Goal: Information Seeking & Learning: Learn about a topic

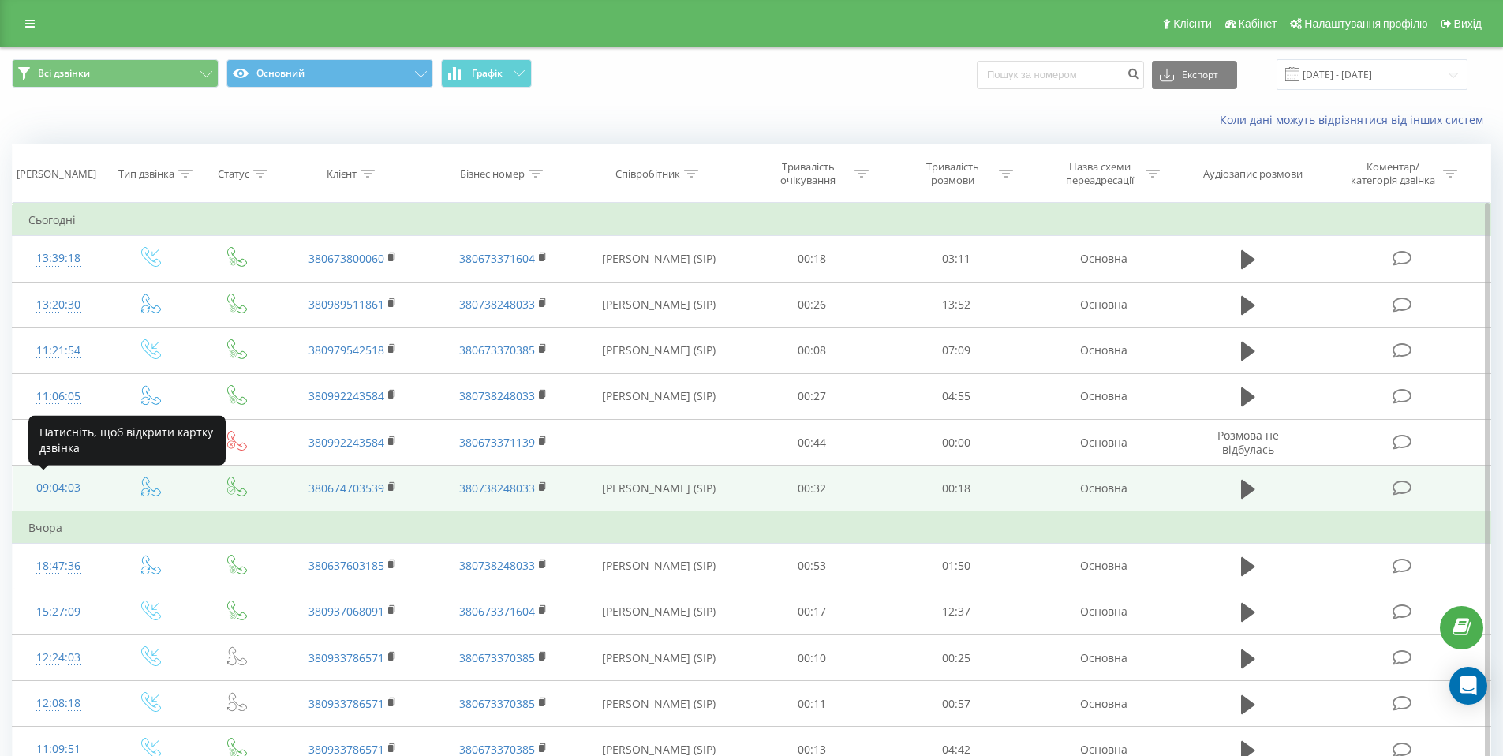
click at [61, 491] on div "09:04:03" at bounding box center [58, 488] width 61 height 31
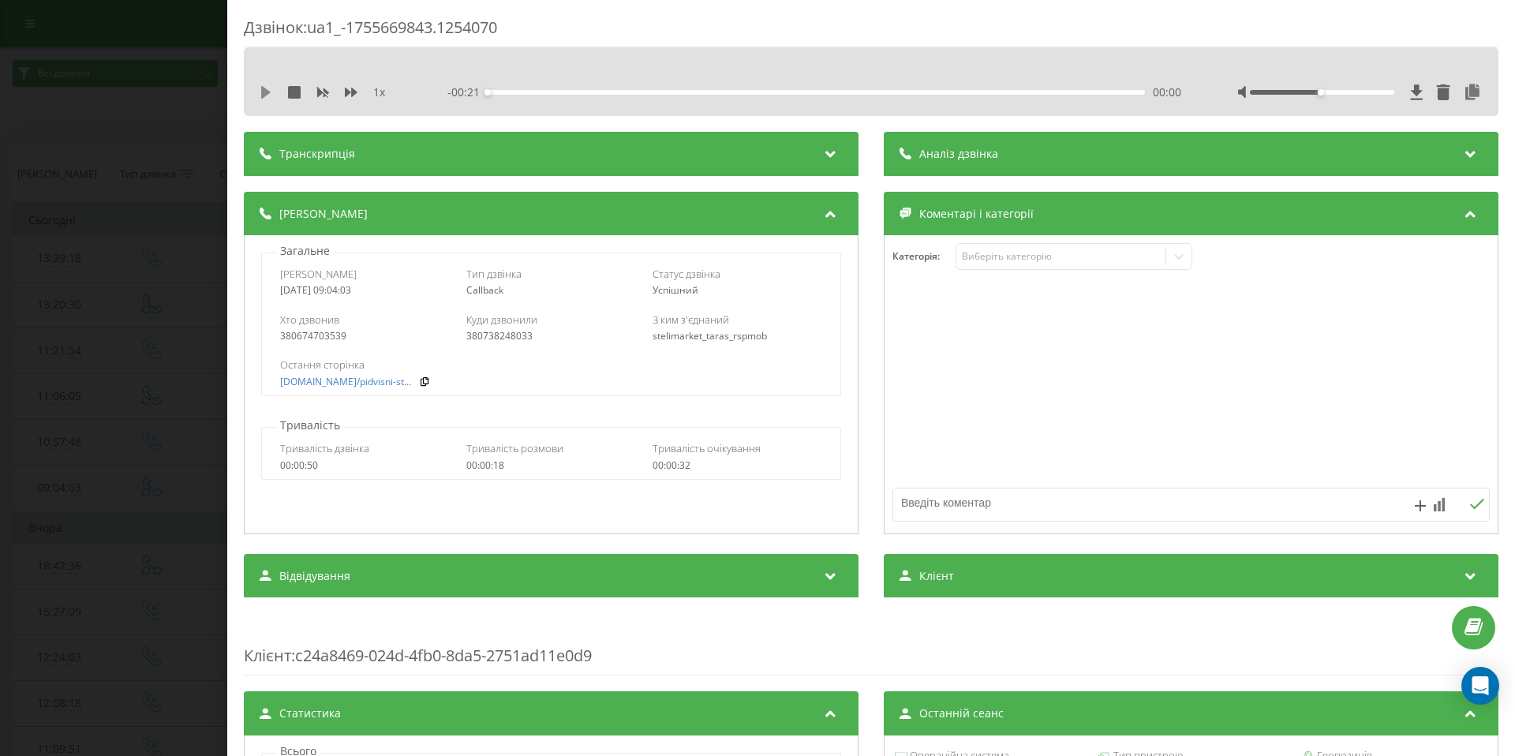
click at [265, 93] on icon at bounding box center [265, 92] width 9 height 13
click at [355, 88] on icon at bounding box center [351, 92] width 13 height 13
click at [151, 257] on div "Дзвінок : ua1_-1755669843.1254070 1.25 x - 00:15 00:06 00:06 Транскрипція Для A…" at bounding box center [757, 378] width 1515 height 756
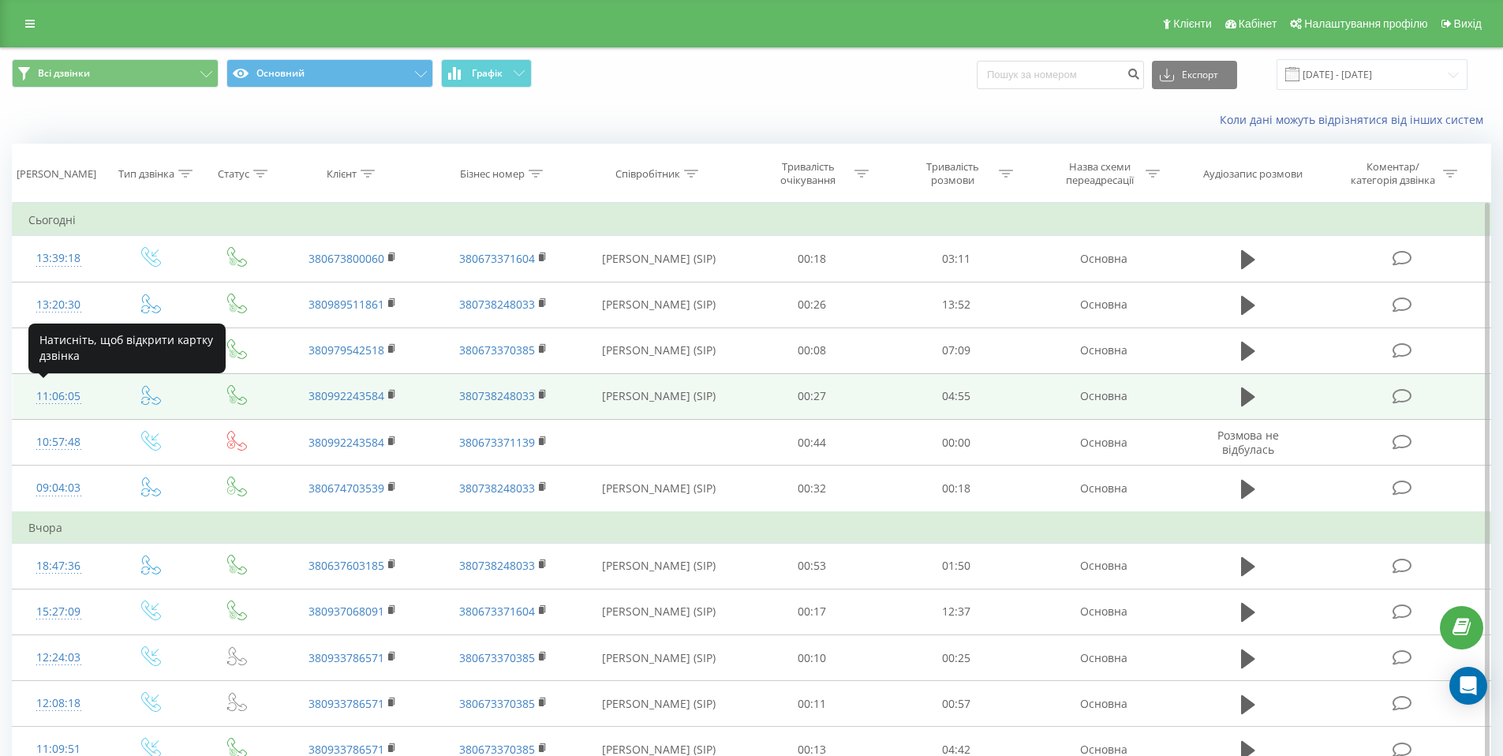
click at [69, 391] on div "11:06:05" at bounding box center [58, 396] width 61 height 31
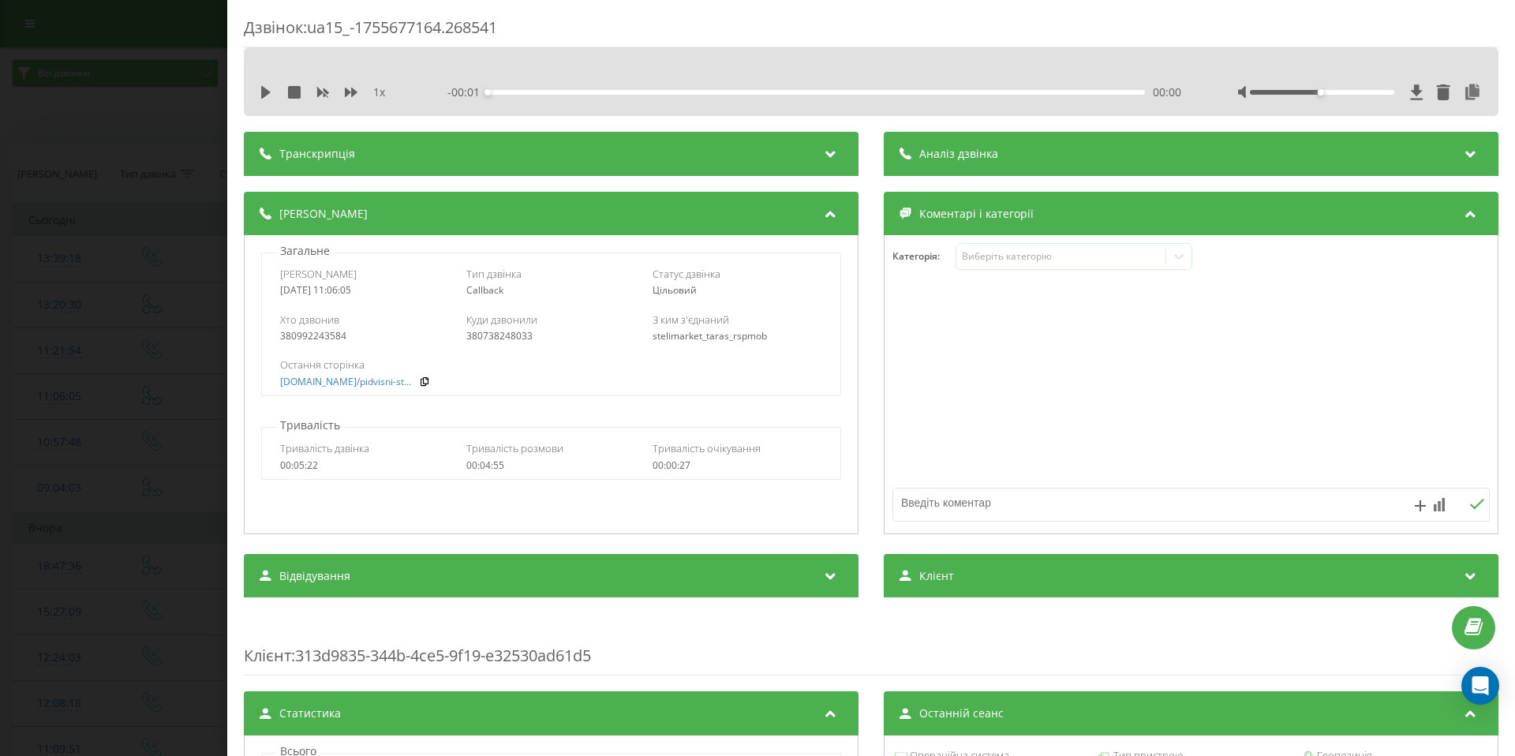
click at [258, 88] on div "1 x - 00:01 00:00 00:00" at bounding box center [871, 92] width 1231 height 24
click at [264, 94] on icon at bounding box center [265, 92] width 9 height 13
click at [355, 92] on icon at bounding box center [351, 92] width 13 height 9
click at [1347, 92] on div at bounding box center [1322, 92] width 144 height 5
click at [345, 92] on icon at bounding box center [351, 92] width 13 height 9
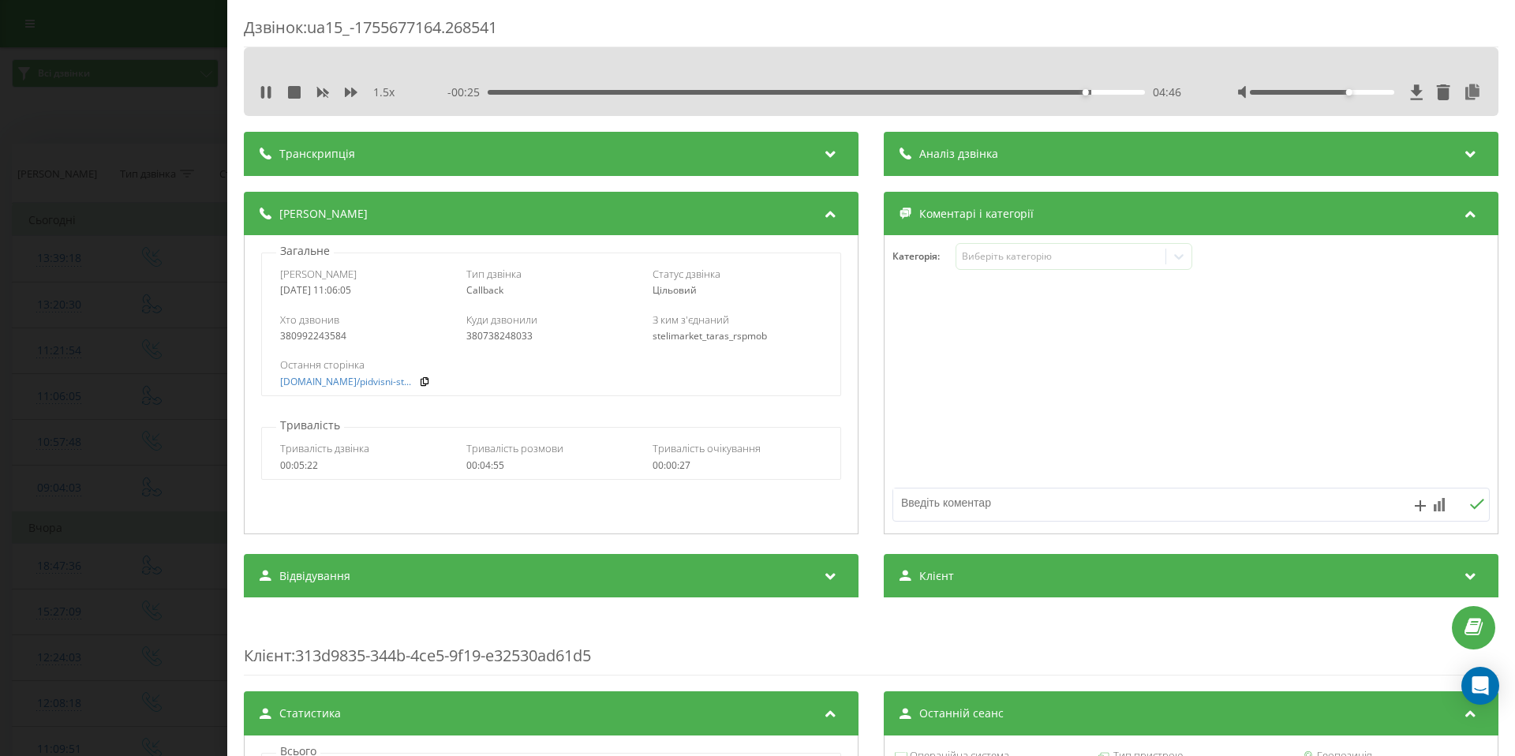
click at [175, 165] on div "Дзвінок : ua15_-1755677164.268541 1.5 x - 00:25 04:46 04:46 Транскрипція Для AI…" at bounding box center [757, 378] width 1515 height 756
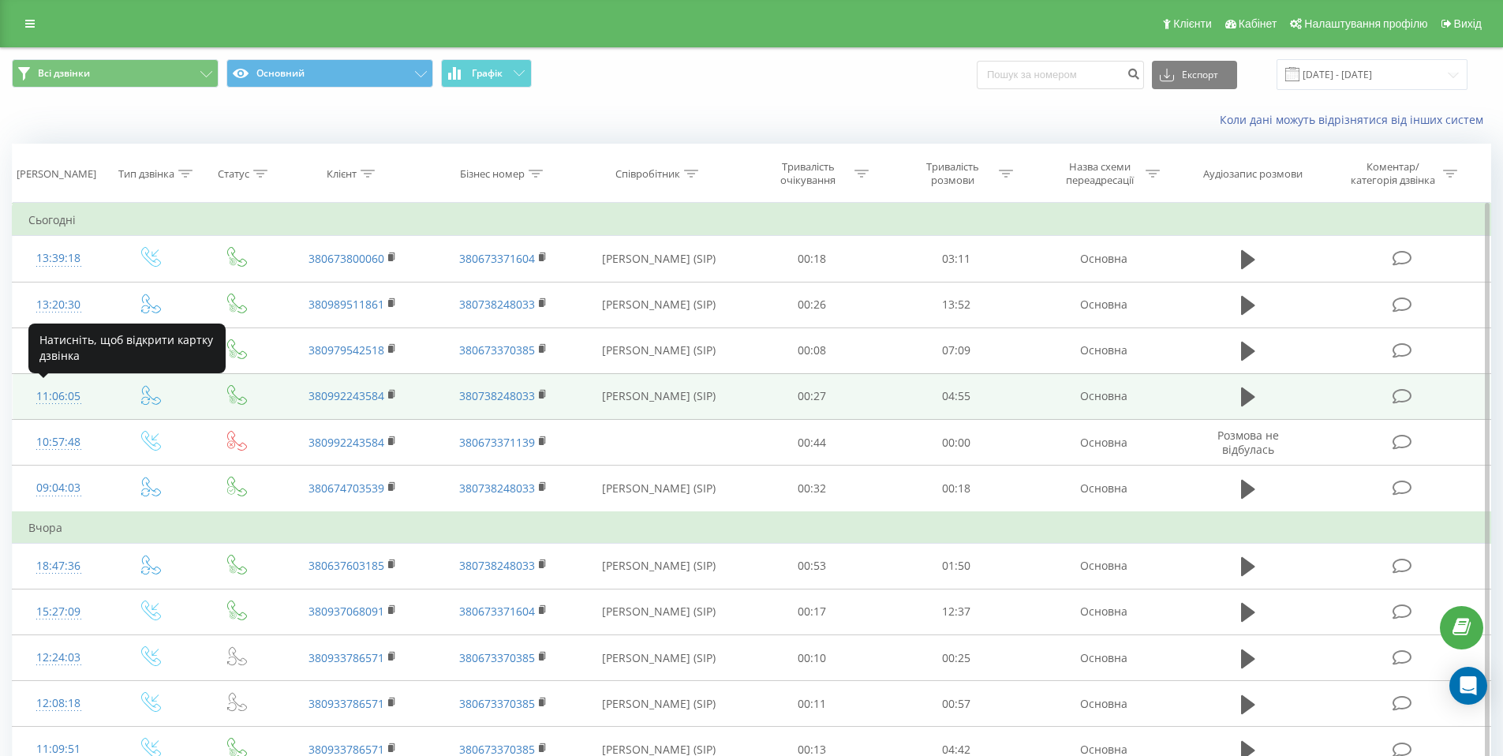
click at [57, 398] on div "11:06:05" at bounding box center [58, 396] width 61 height 31
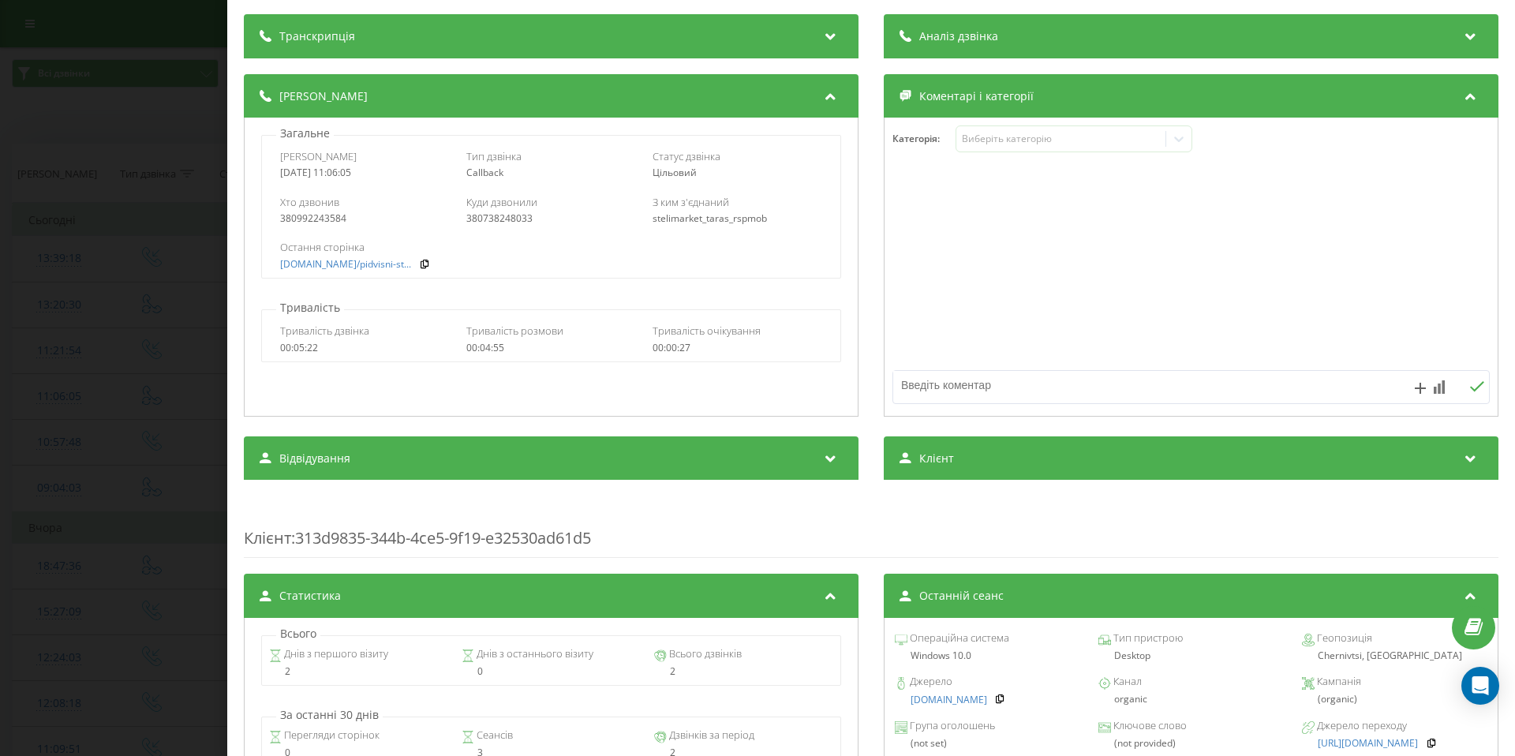
scroll to position [179, 0]
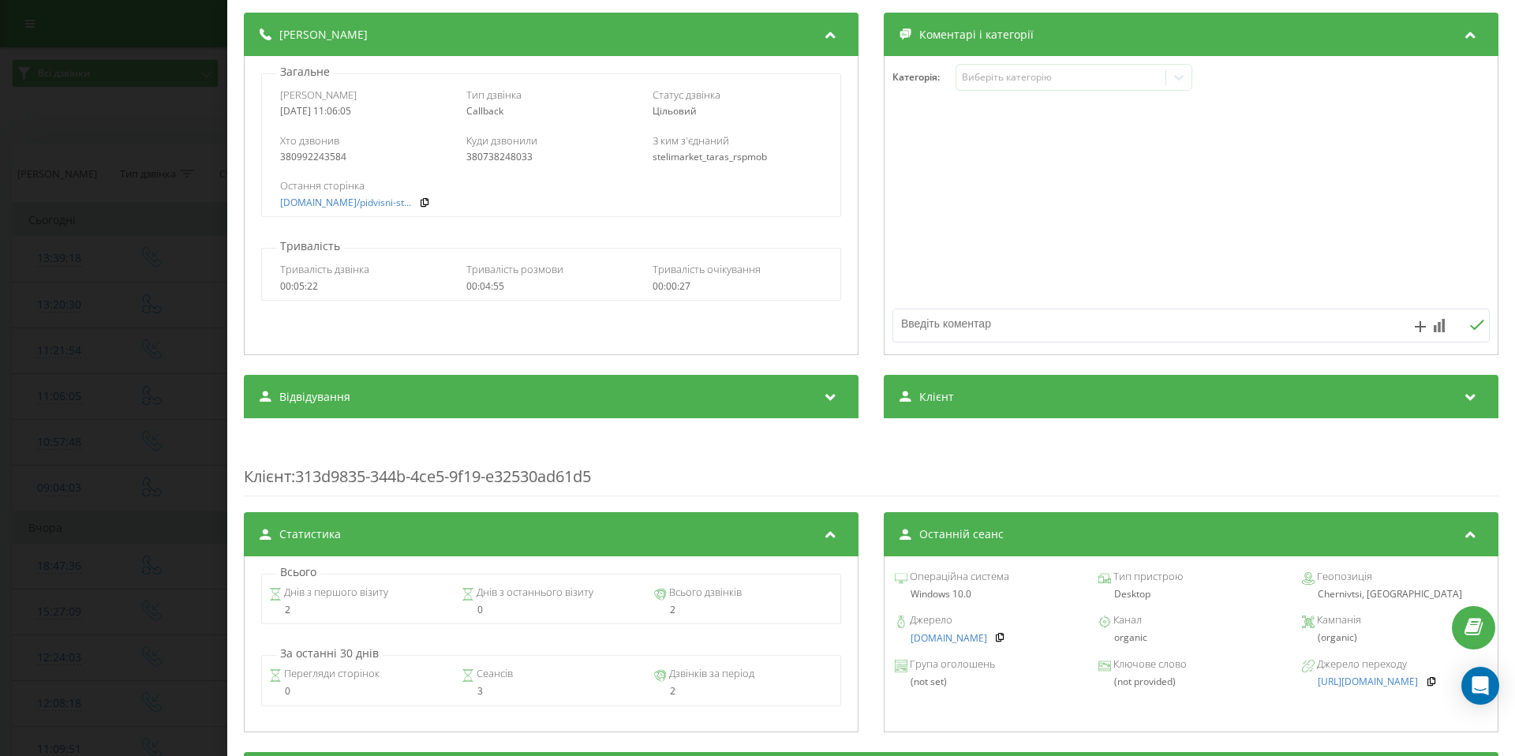
click at [184, 399] on div "Дзвінок : ua15_-1755677164.268541 1 x - 05:12 00:00 00:00 Транскрипція Для AI-а…" at bounding box center [757, 378] width 1515 height 756
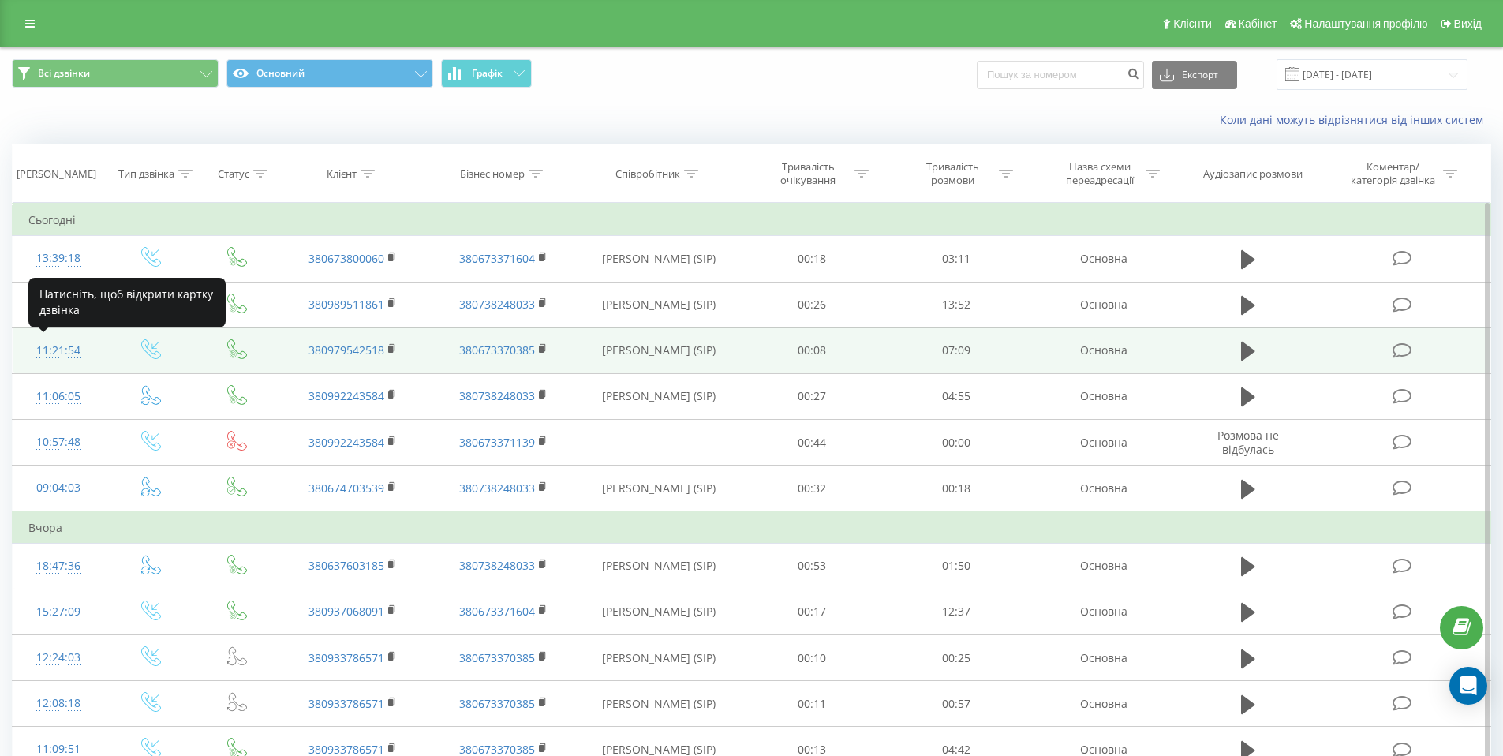
click at [49, 346] on div "11:21:54" at bounding box center [58, 350] width 61 height 31
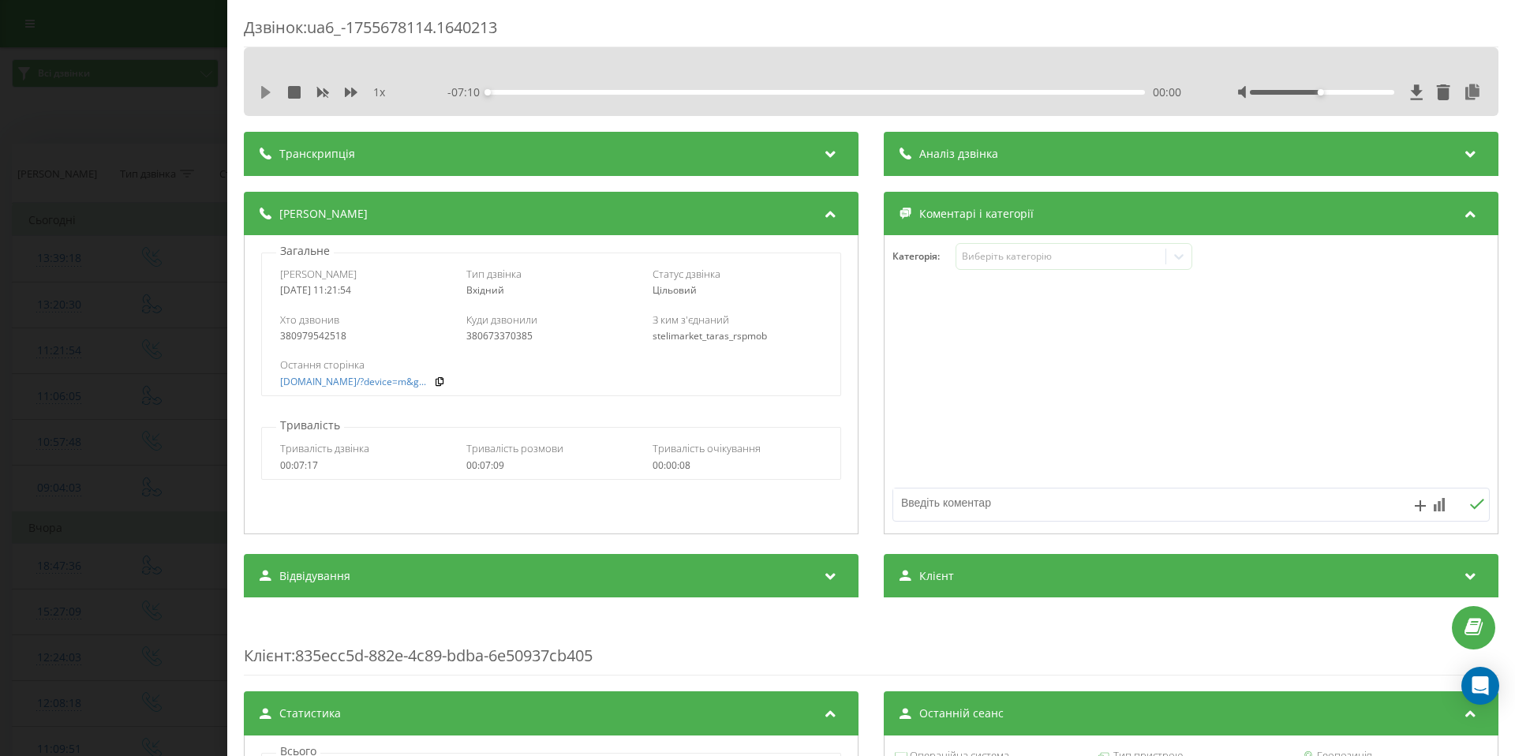
click at [268, 94] on icon at bounding box center [265, 92] width 9 height 13
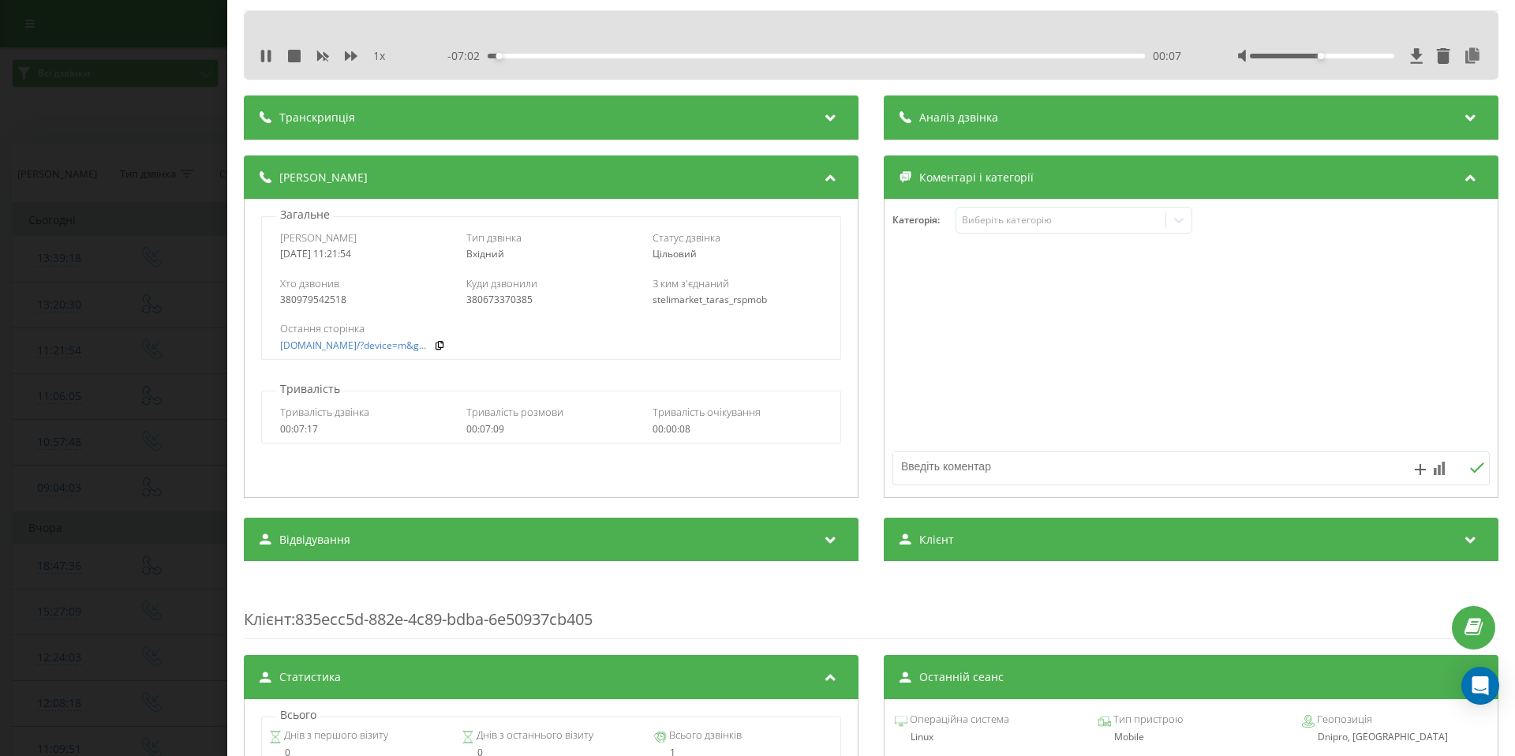
scroll to position [25, 0]
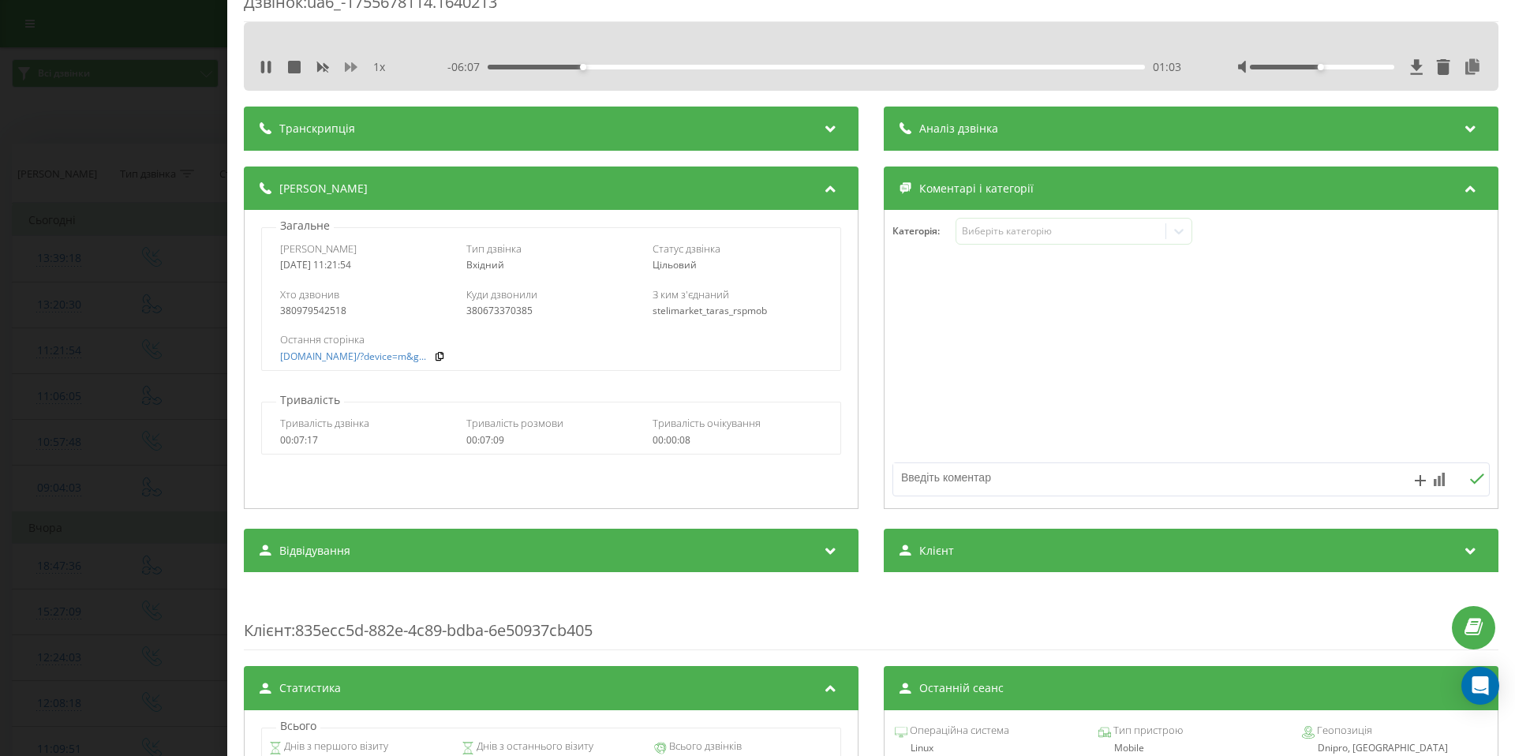
click at [353, 70] on icon at bounding box center [351, 66] width 13 height 9
click at [431, 126] on div "Транскрипція" at bounding box center [551, 129] width 615 height 44
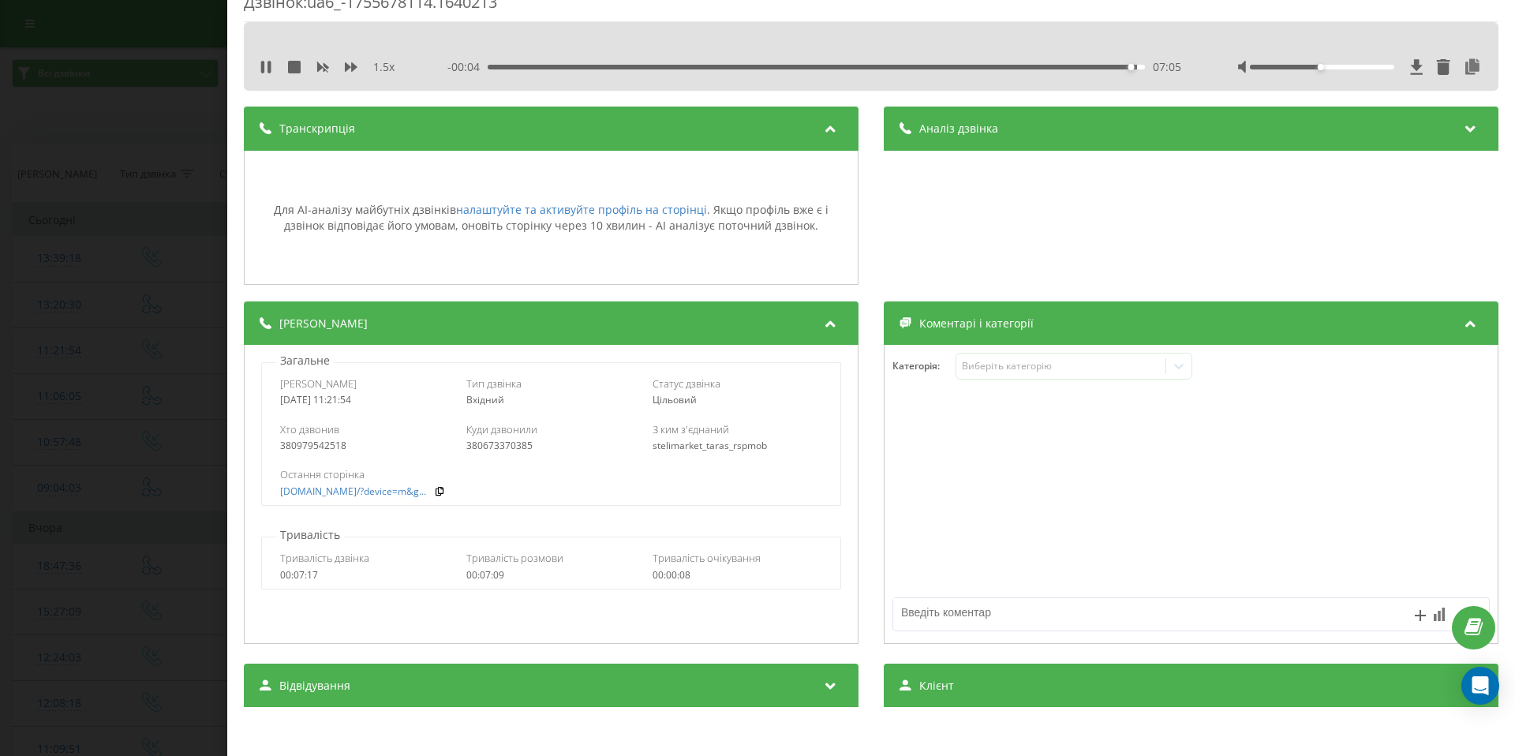
click at [155, 178] on div "Дзвінок : ua6_-1755678114.1640213 1.5 x - 00:04 07:05 07:05 Транскрипція Для AI…" at bounding box center [757, 378] width 1515 height 756
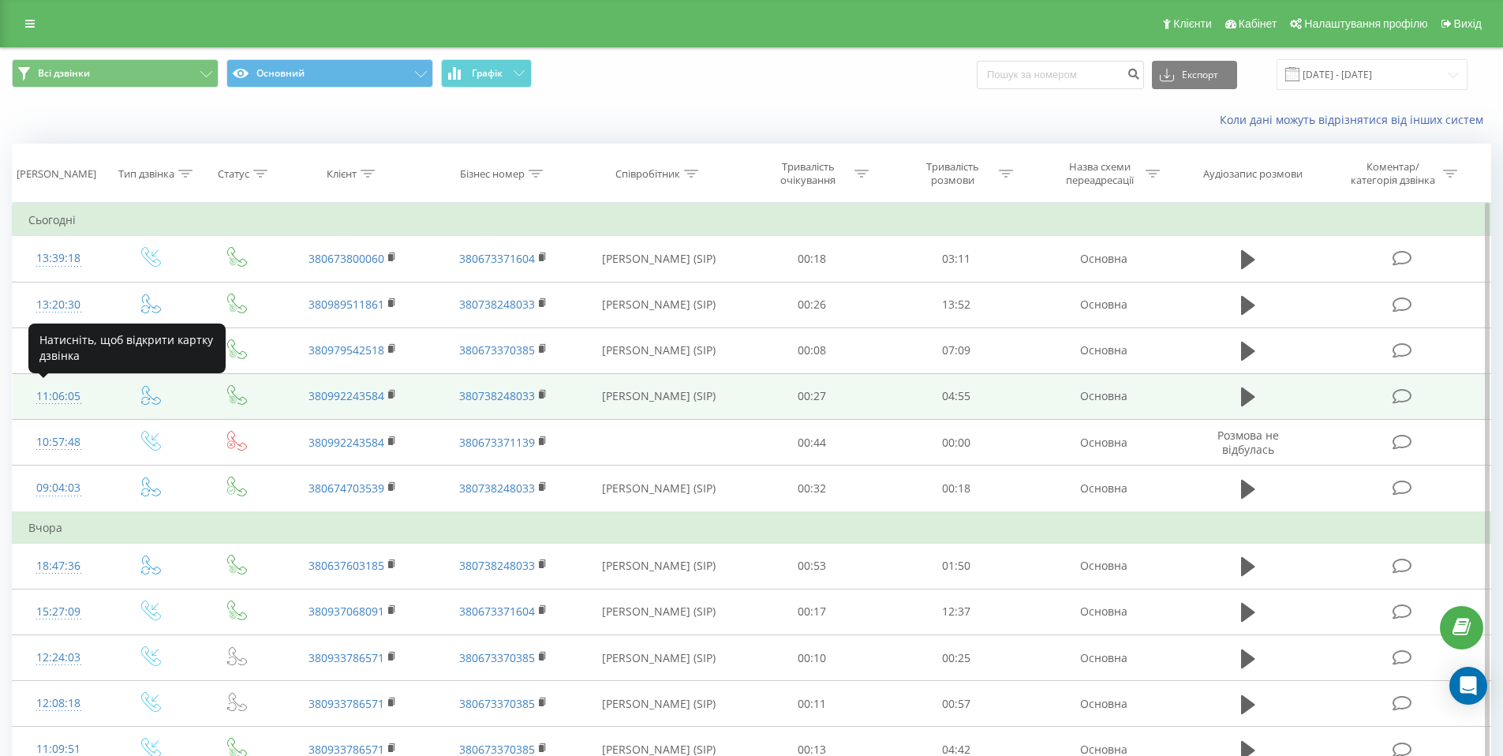
click at [63, 396] on div "11:06:05" at bounding box center [58, 396] width 61 height 31
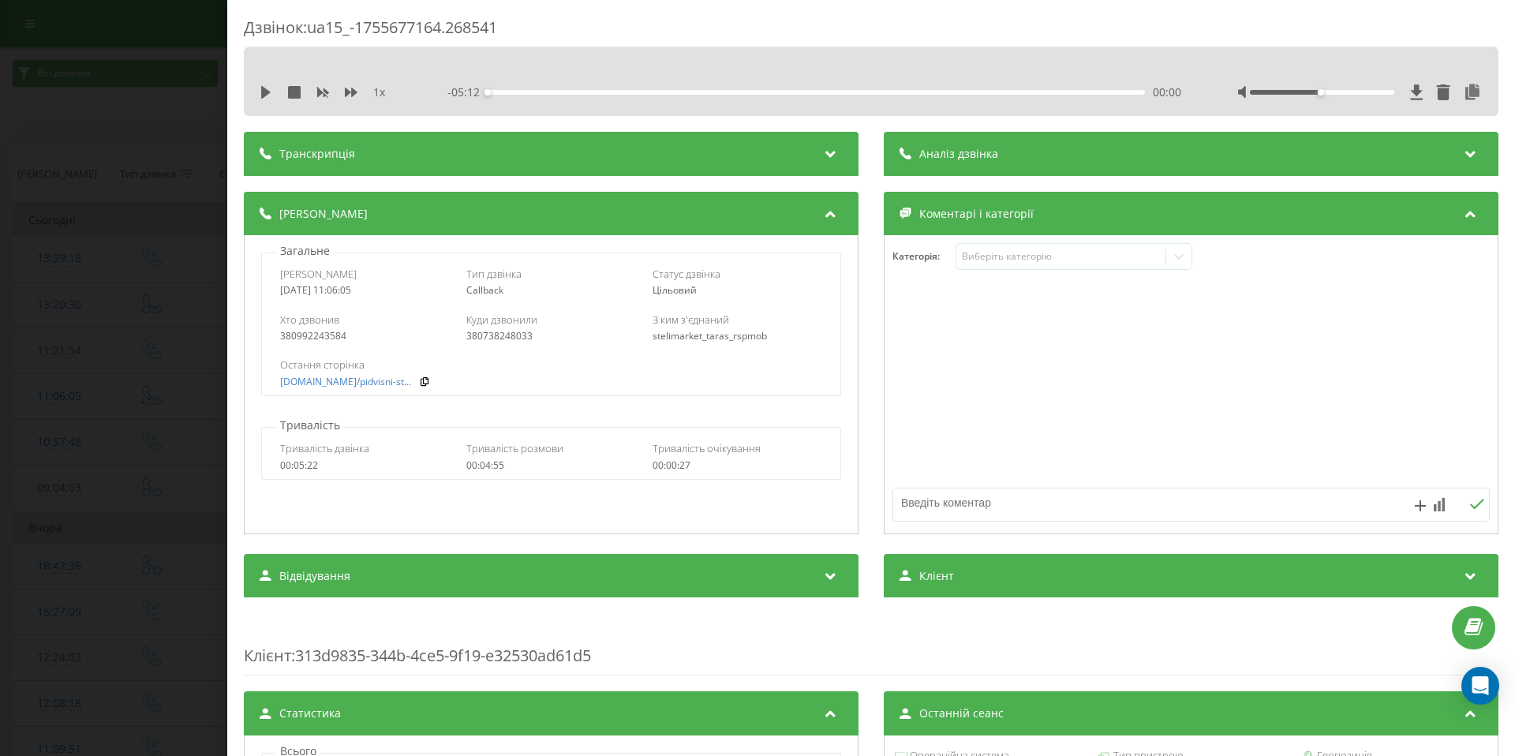
click at [162, 180] on div "Дзвінок : ua15_-1755677164.268541 1 x - 05:12 00:00 00:00 Транскрипція Для AI-а…" at bounding box center [757, 378] width 1515 height 756
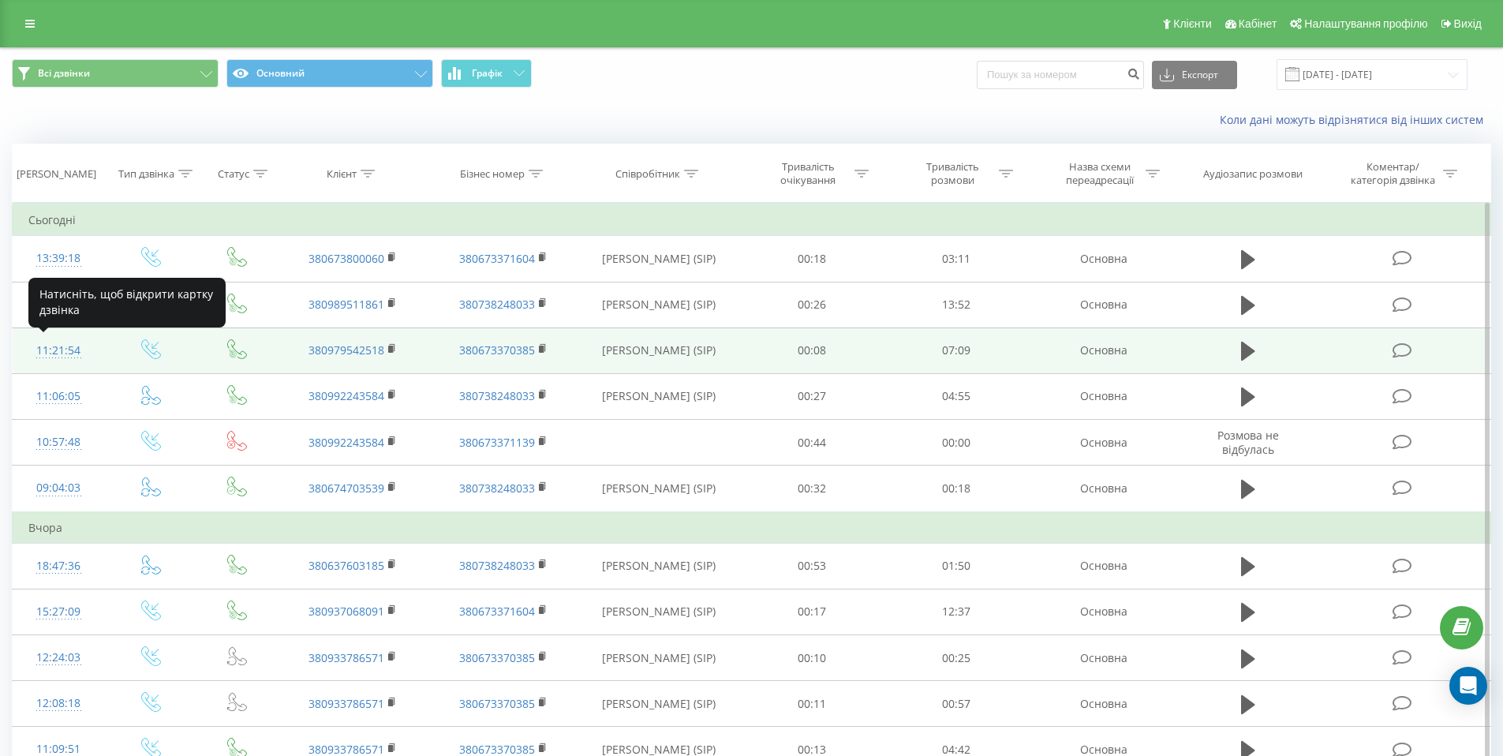
click at [68, 349] on div "11:21:54" at bounding box center [58, 350] width 61 height 31
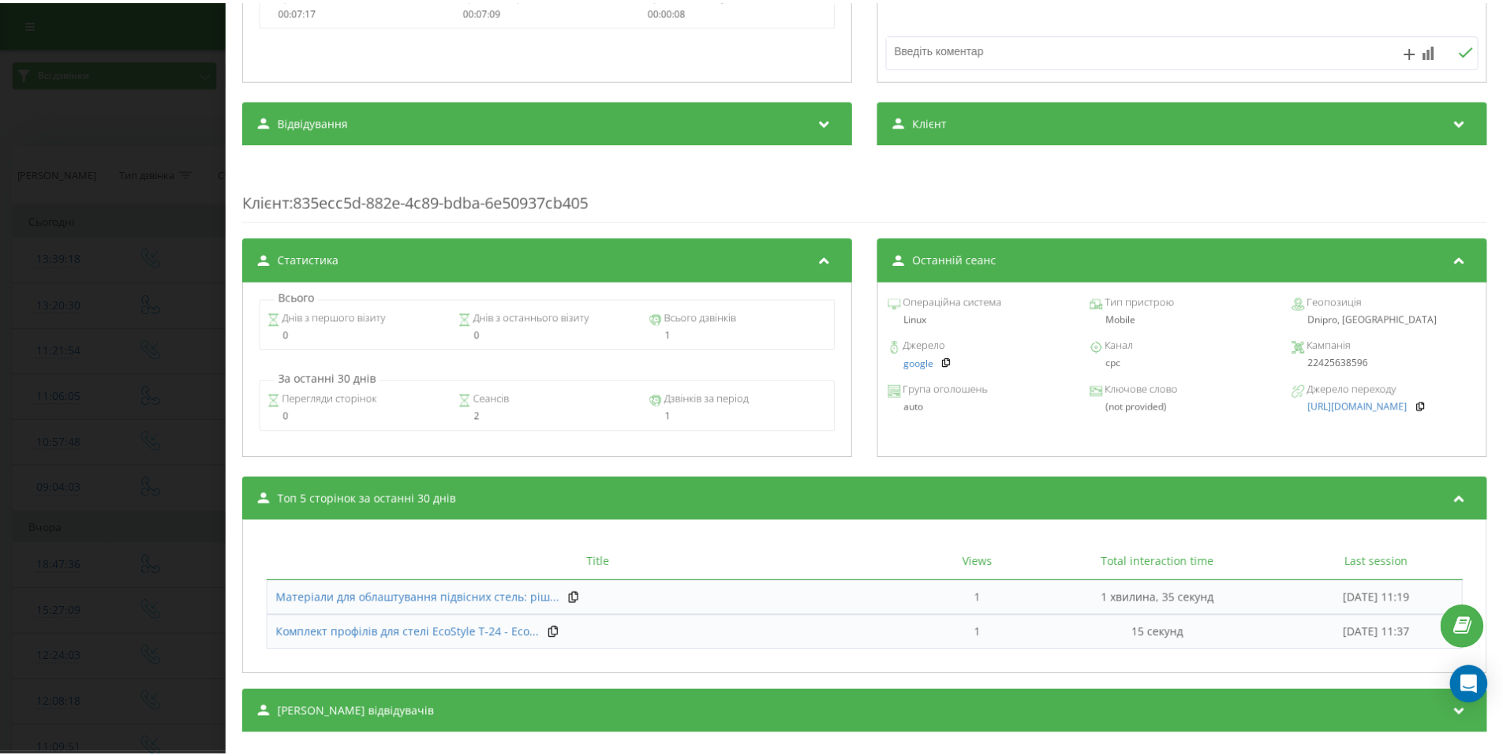
scroll to position [453, 0]
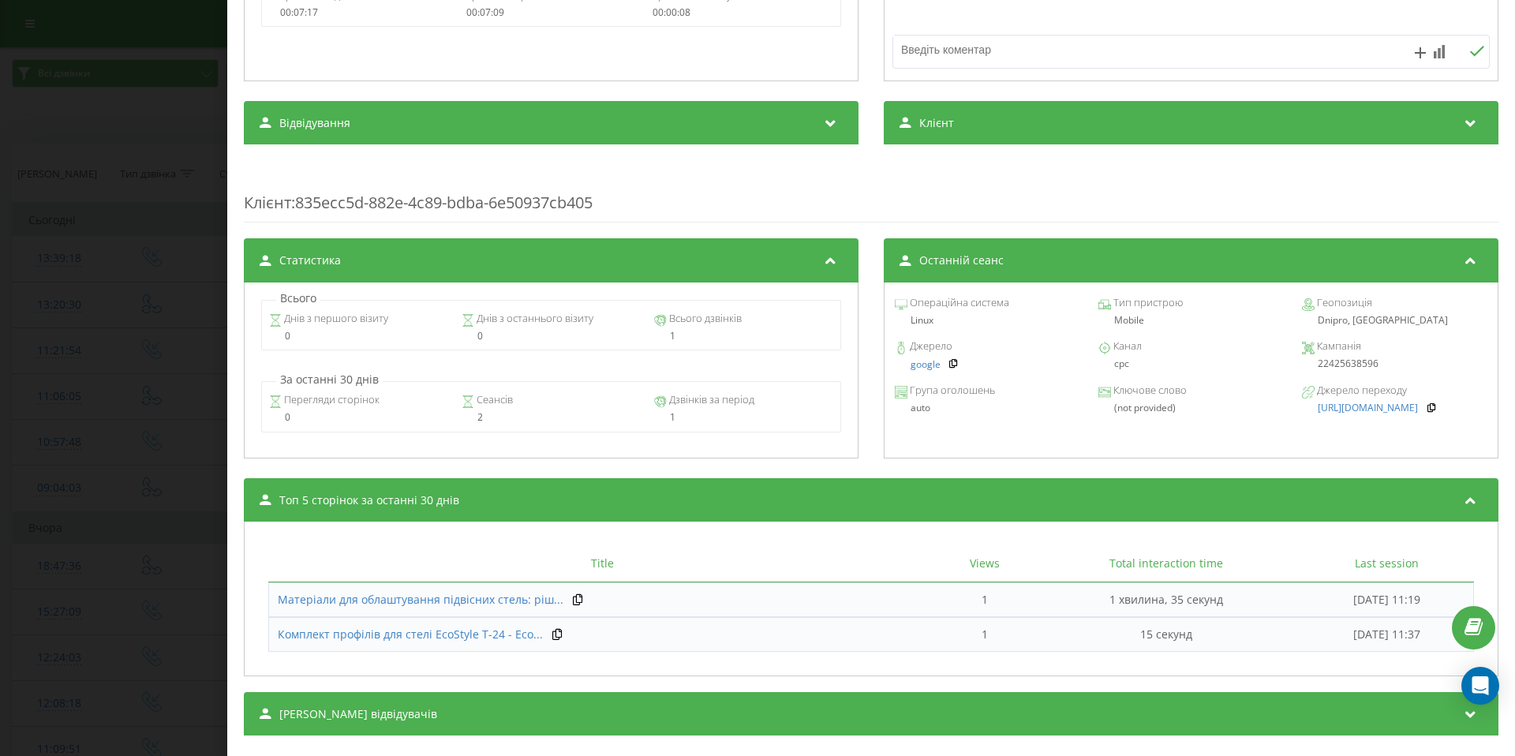
click at [182, 406] on div "Дзвінок : ua6_-1755678114.1640213 1 x - 07:10 00:00 00:00 Транскрипція Для AI-а…" at bounding box center [757, 378] width 1515 height 756
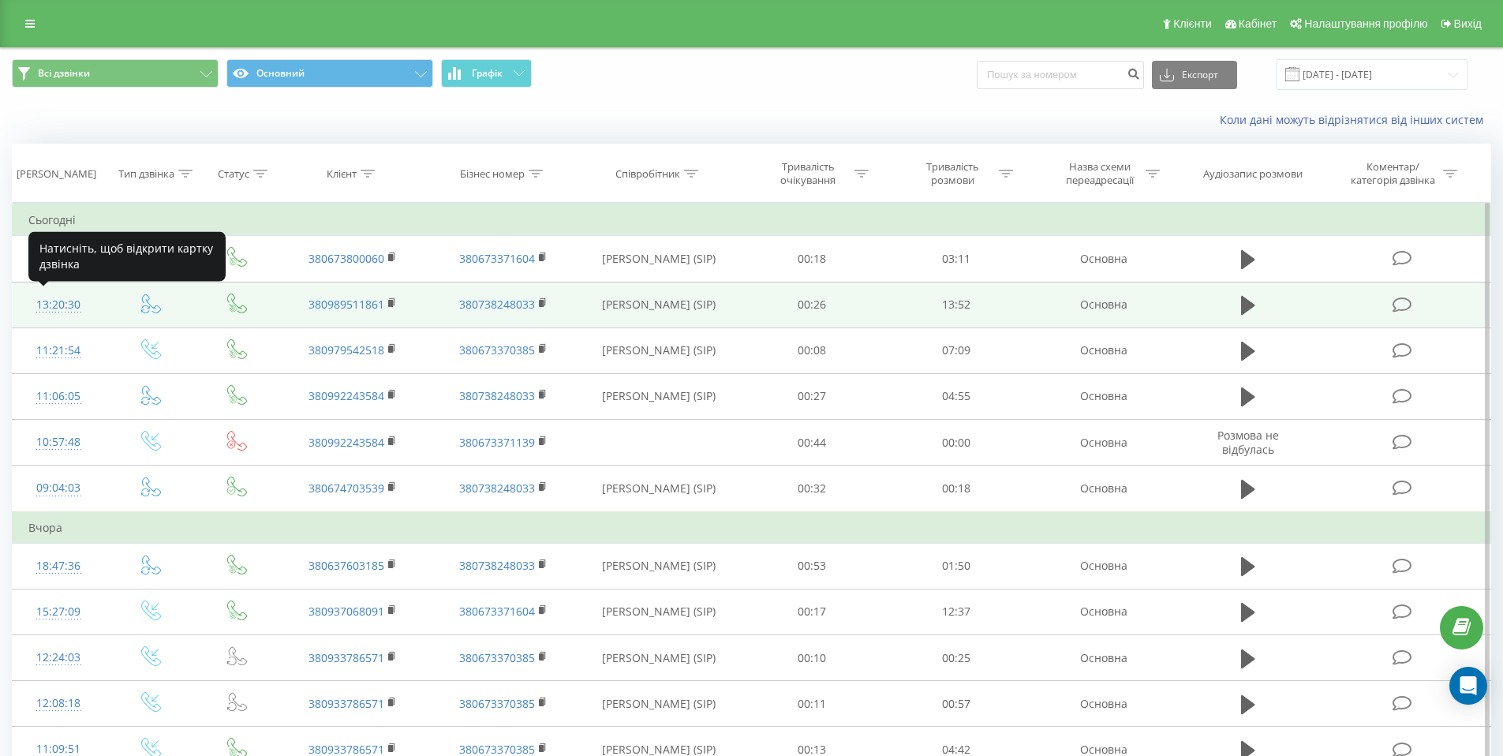
click at [65, 305] on div "13:20:30" at bounding box center [58, 305] width 61 height 31
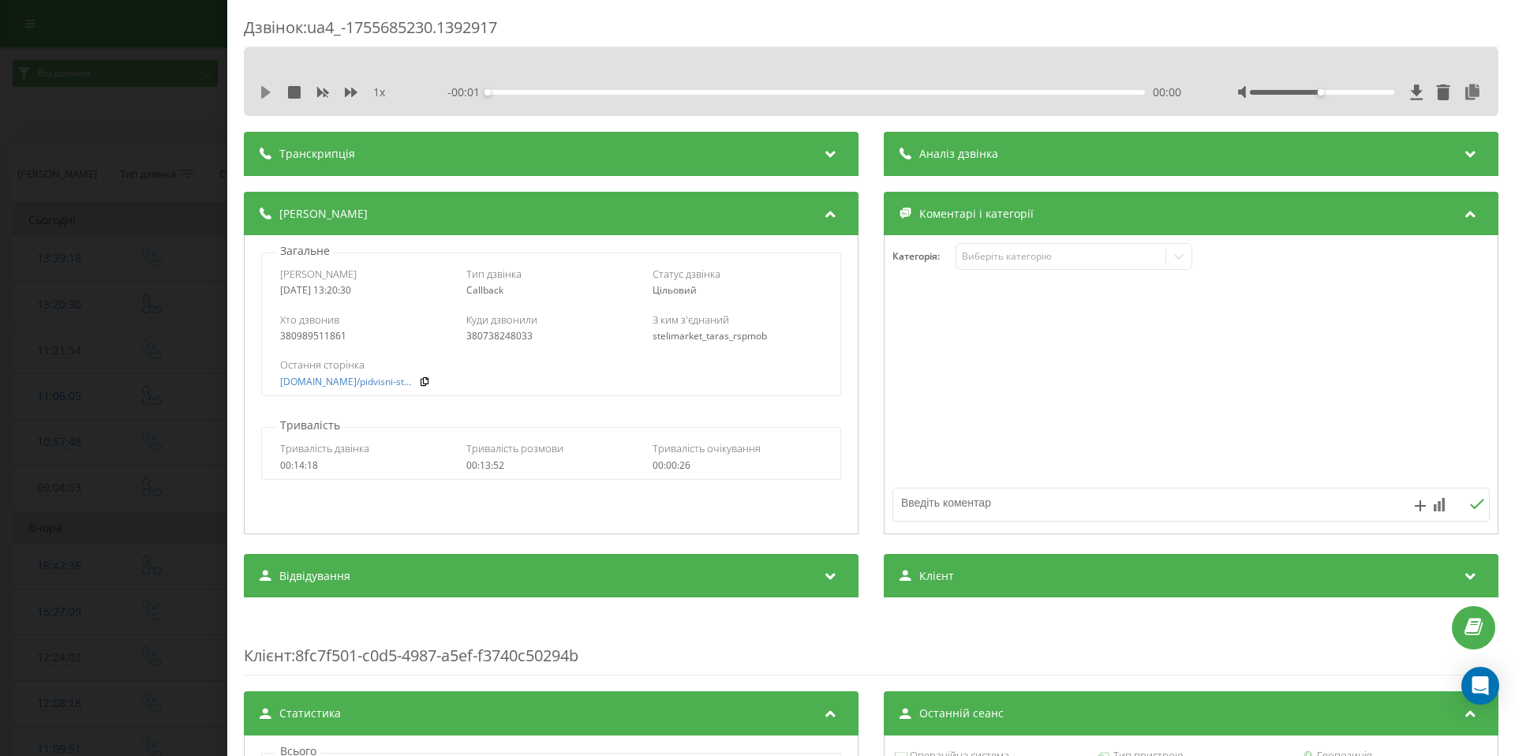
click at [260, 94] on icon at bounding box center [266, 92] width 13 height 13
click at [348, 93] on icon at bounding box center [351, 92] width 13 height 9
click at [730, 91] on div "00:18" at bounding box center [816, 92] width 657 height 5
click at [590, 91] on div "05:20" at bounding box center [816, 92] width 657 height 5
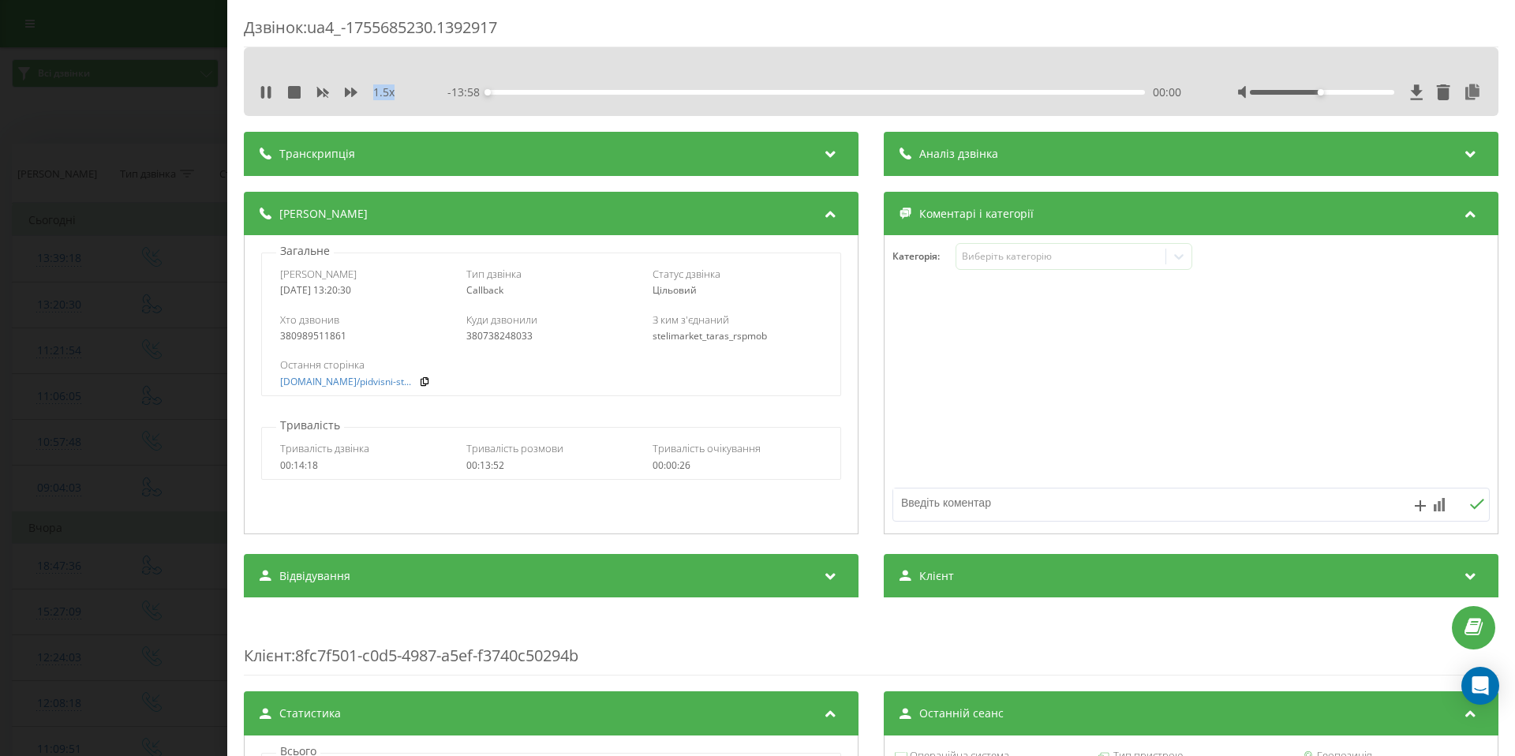
click at [507, 94] on div "00:00" at bounding box center [816, 92] width 657 height 5
click at [1043, 92] on div "01:21" at bounding box center [816, 92] width 657 height 5
click at [154, 366] on div "Дзвінок : ua4_-1755685230.1392917 1.5 x - 13:58 00:00 00:00 Транскрипція Для AI…" at bounding box center [757, 378] width 1515 height 756
